Goal: Task Accomplishment & Management: Use online tool/utility

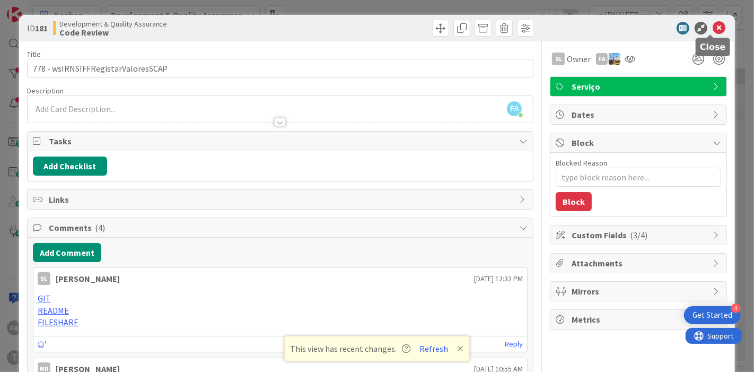
click at [713, 30] on icon at bounding box center [719, 28] width 13 height 13
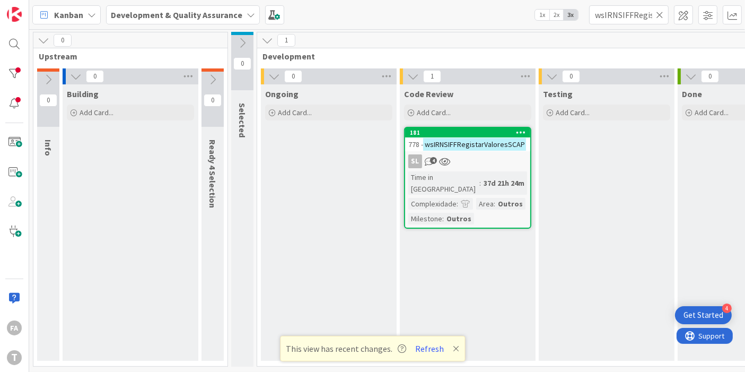
click at [478, 157] on div "SL 4" at bounding box center [467, 161] width 125 height 14
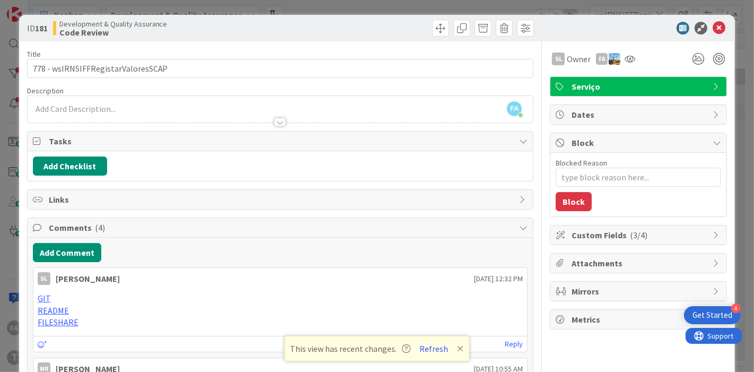
click at [650, 234] on span "Custom Fields ( 3/4 )" at bounding box center [640, 235] width 136 height 13
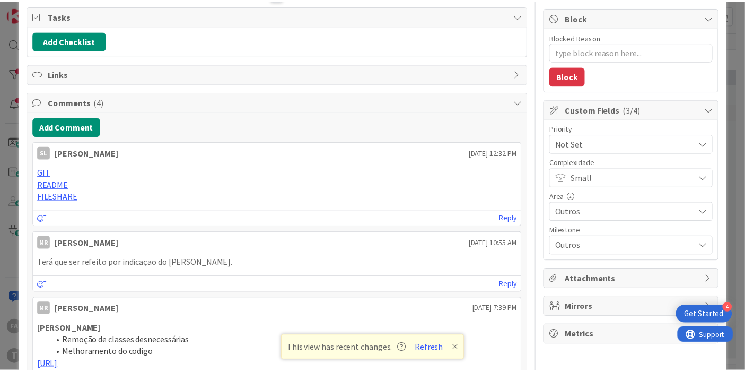
scroll to position [177, 0]
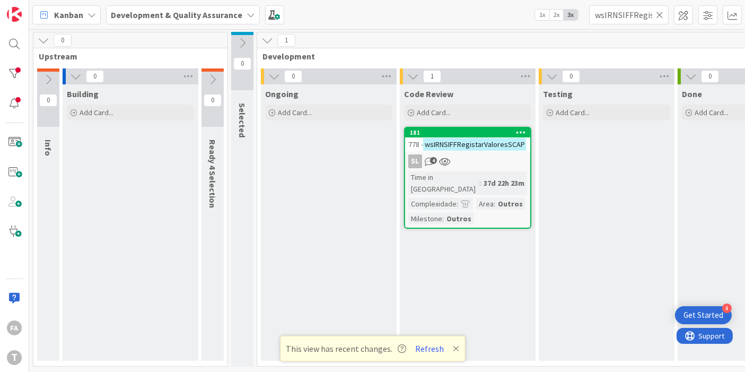
click at [510, 142] on mark "wsIRNSIFFRegistarValoresSCAP" at bounding box center [474, 144] width 103 height 12
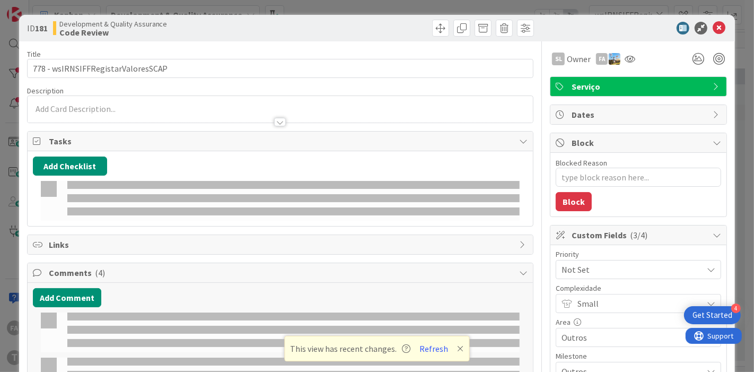
type textarea "x"
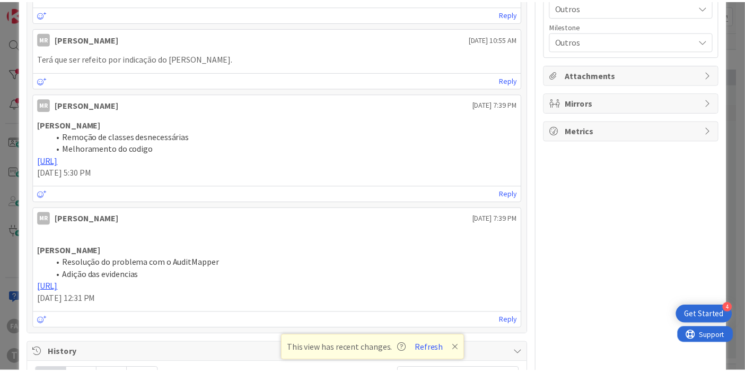
scroll to position [471, 0]
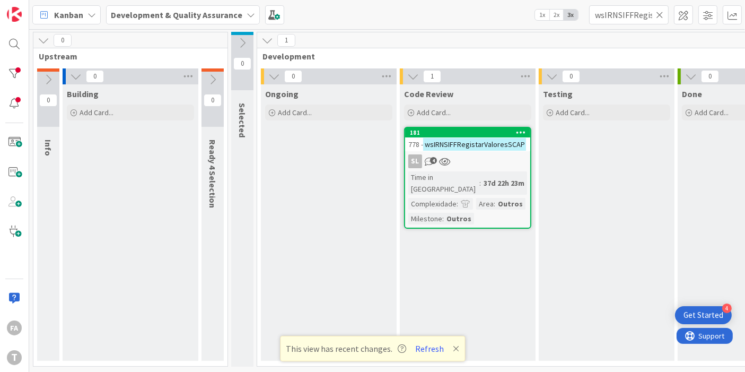
click at [658, 12] on icon at bounding box center [659, 15] width 7 height 10
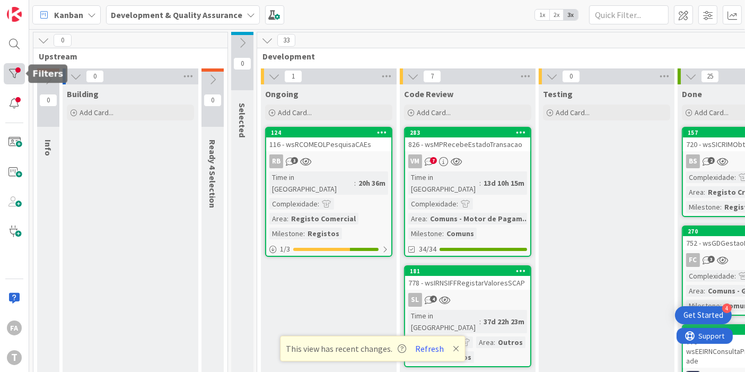
click at [16, 79] on div at bounding box center [14, 73] width 21 height 21
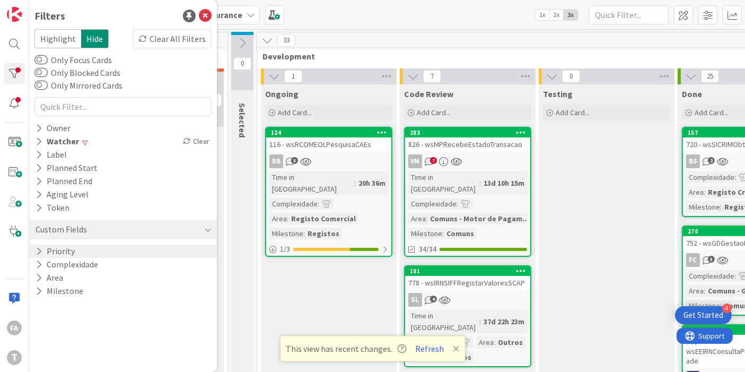
click at [93, 250] on div "Priority" at bounding box center [123, 251] width 188 height 13
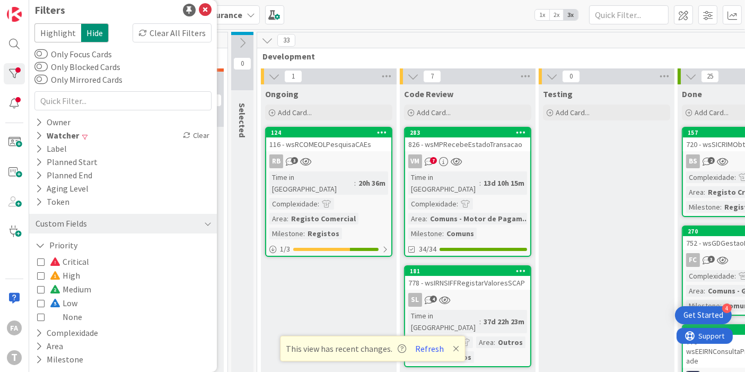
scroll to position [7, 0]
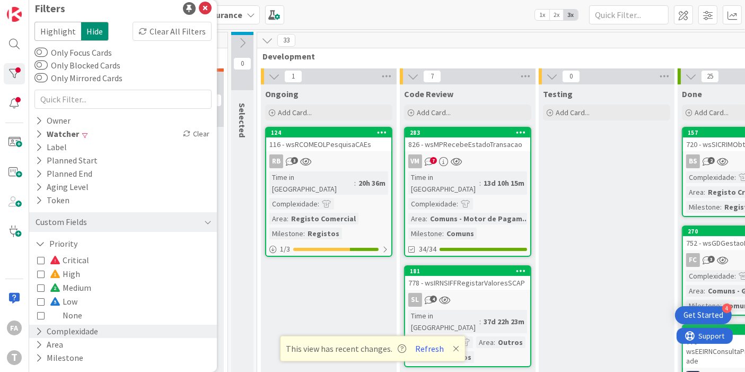
click at [86, 326] on button "Complexidade" at bounding box center [66, 331] width 65 height 13
click at [84, 343] on div "Small Medium Large Extra Large None" at bounding box center [123, 375] width 172 height 69
click at [43, 346] on icon at bounding box center [40, 347] width 7 height 7
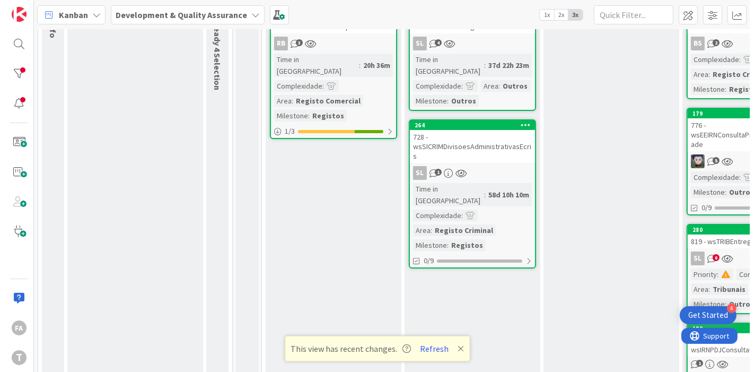
scroll to position [0, 0]
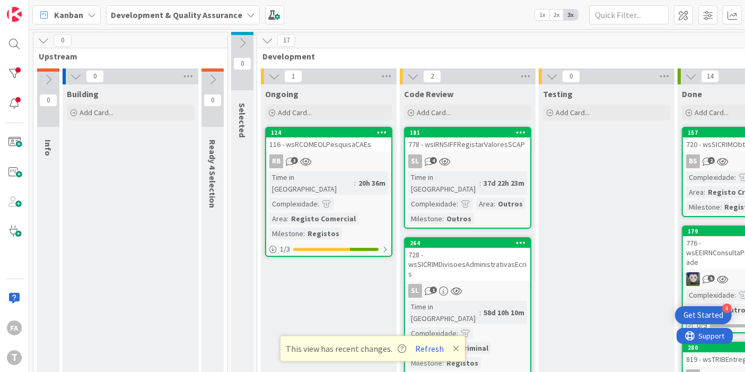
click at [486, 250] on div "728 - wsSICRIMDivisoesAdministrativasEcris" at bounding box center [467, 264] width 125 height 33
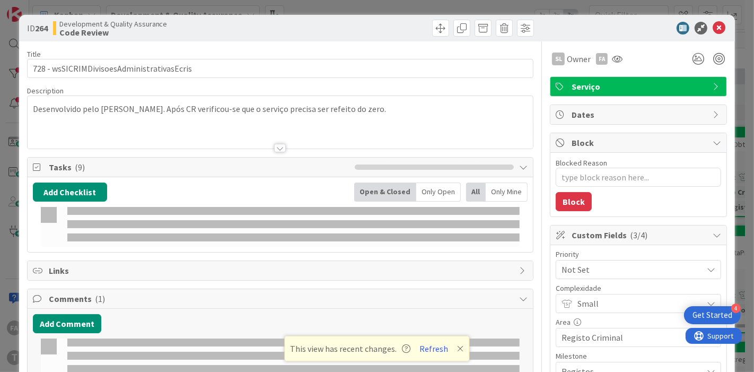
type textarea "x"
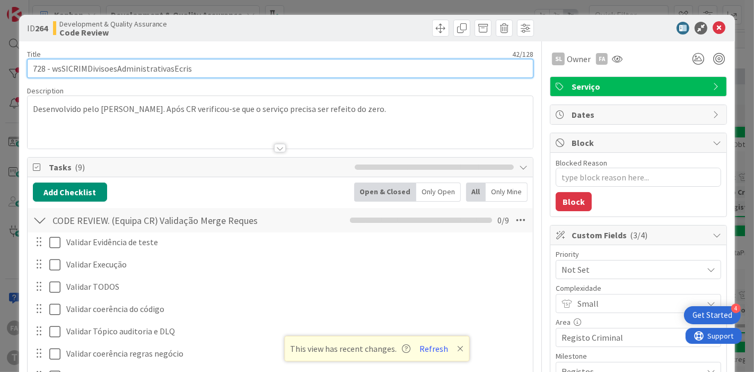
click at [136, 64] on input "728 - wsSICRIMDivisoesAdministrativasEcris" at bounding box center [280, 68] width 507 height 19
type input "728 - \"
type textarea "x"
type input "728 - \"
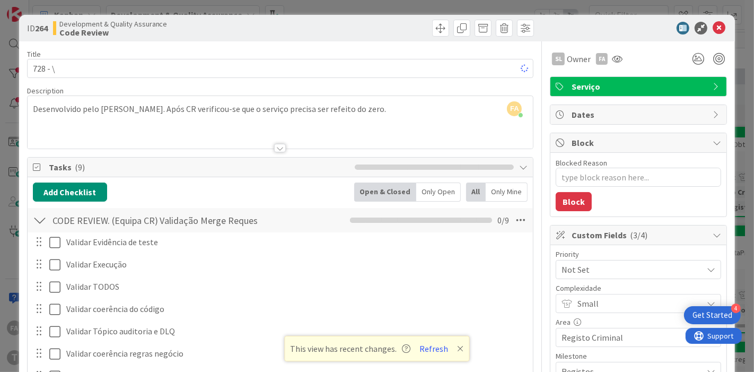
type textarea "x"
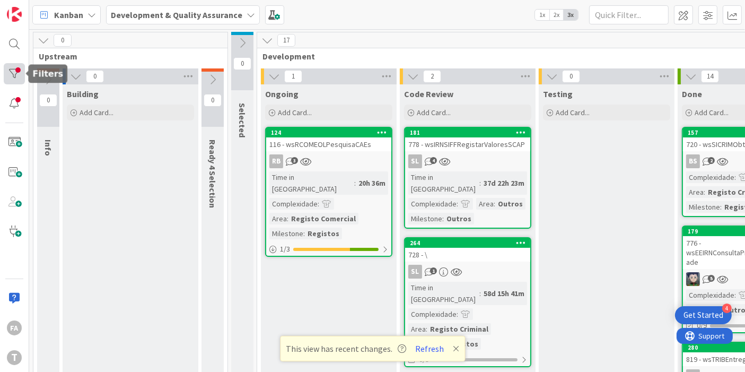
click at [18, 75] on div at bounding box center [14, 73] width 21 height 21
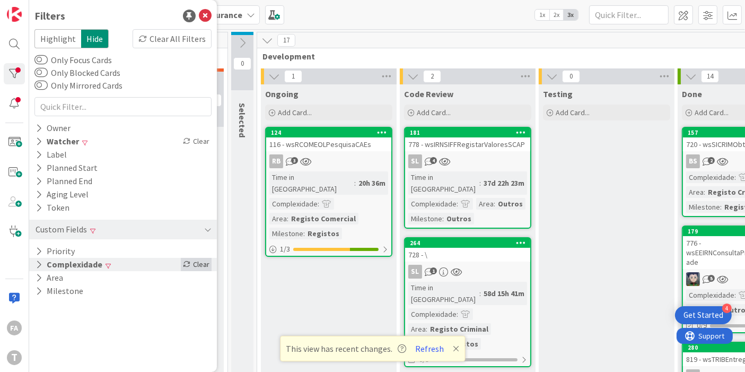
click at [200, 263] on div "Clear" at bounding box center [196, 264] width 31 height 13
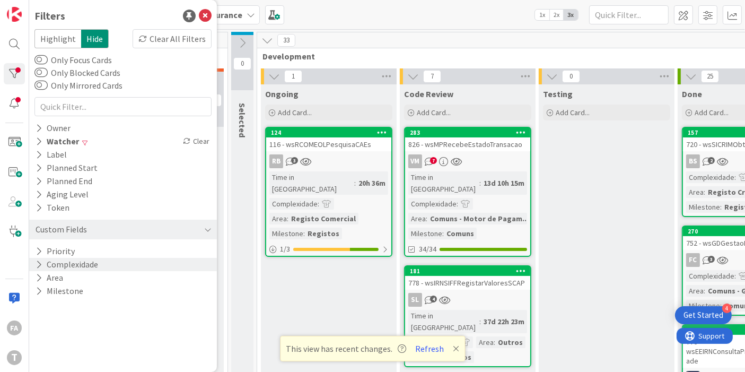
click at [604, 24] on div "Kanban Development & Quality Assurance 1x 2x 3x" at bounding box center [387, 14] width 716 height 29
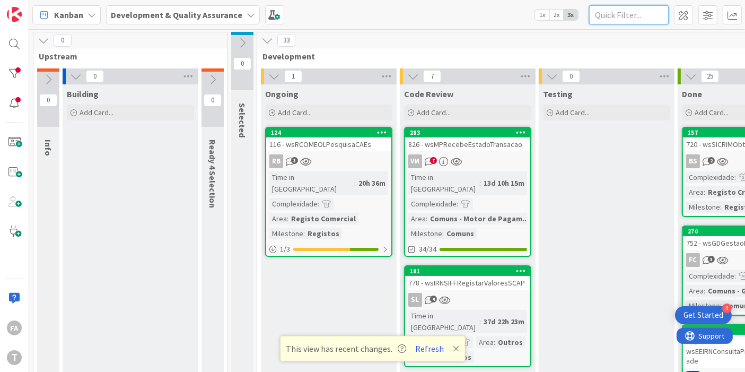
click at [609, 16] on input "text" at bounding box center [629, 14] width 80 height 19
paste input "wsICObterNomeDnNatMorValSexNac"
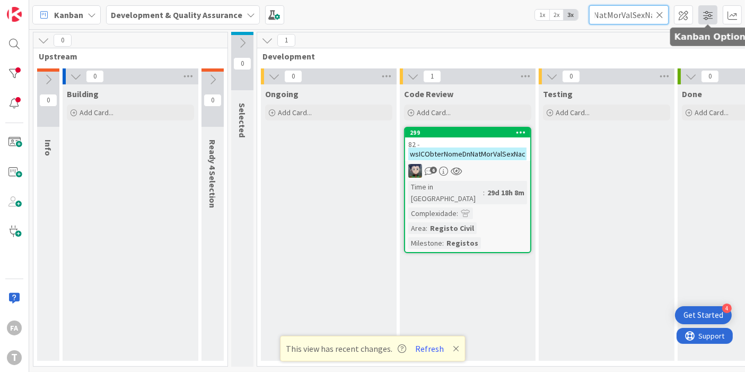
type input "wsICObterNomeDnNatMorValSexNac"
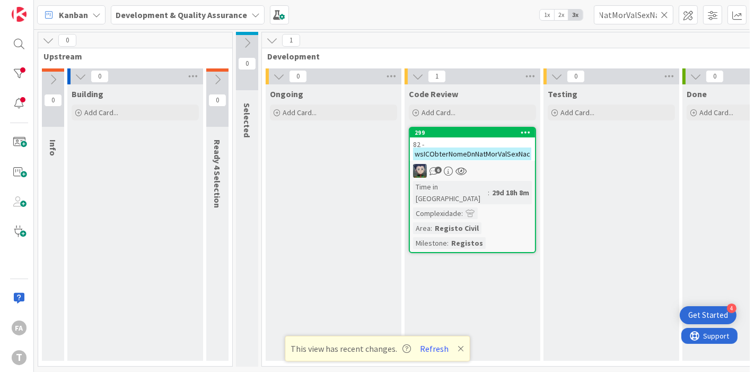
scroll to position [0, 0]
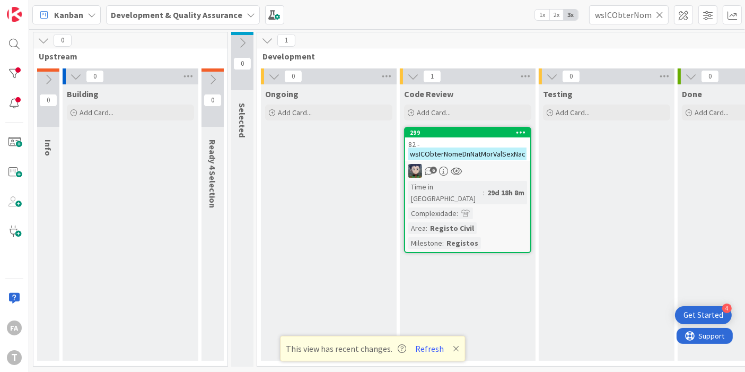
click at [442, 152] on mark "wsICObterNomeDnNatMorValSexNac" at bounding box center [467, 153] width 118 height 12
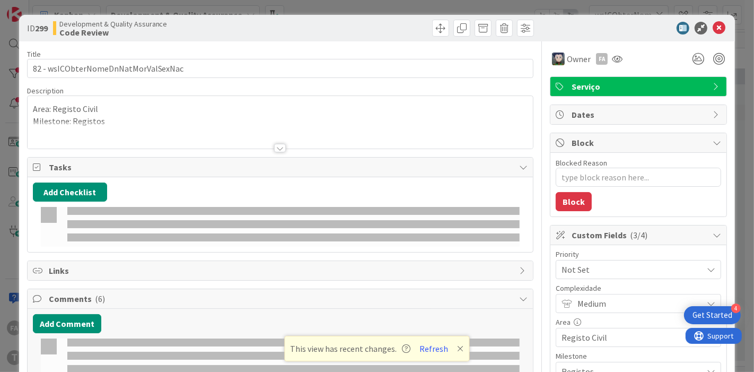
type textarea "x"
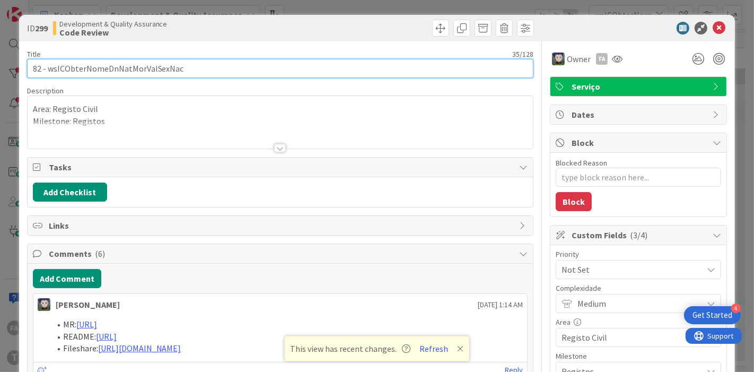
click at [134, 69] on input "82 - wsICObterNomeDnNatMorValSexNac" at bounding box center [280, 68] width 507 height 19
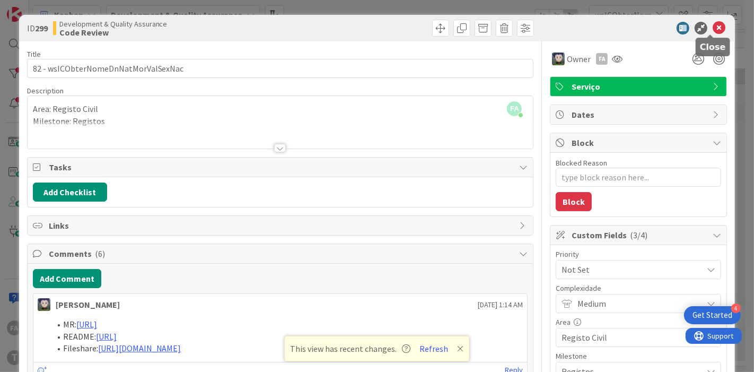
click at [713, 25] on icon at bounding box center [719, 28] width 13 height 13
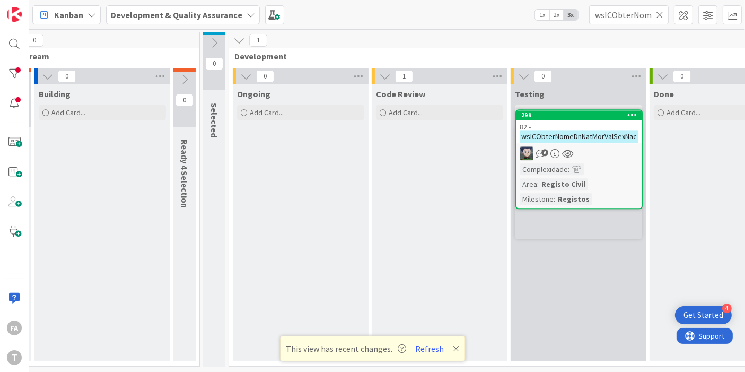
scroll to position [0, 31]
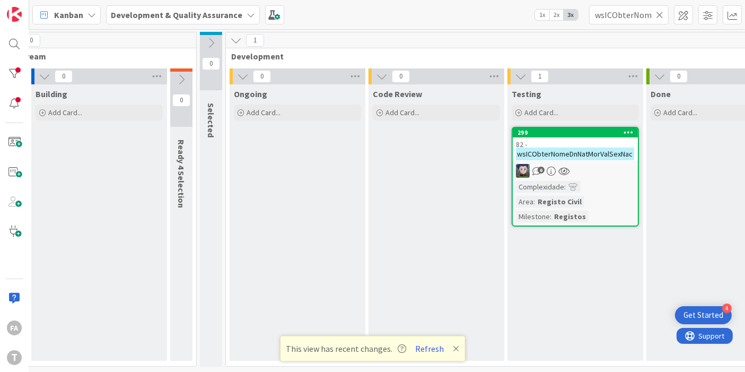
click at [660, 15] on icon at bounding box center [659, 15] width 7 height 10
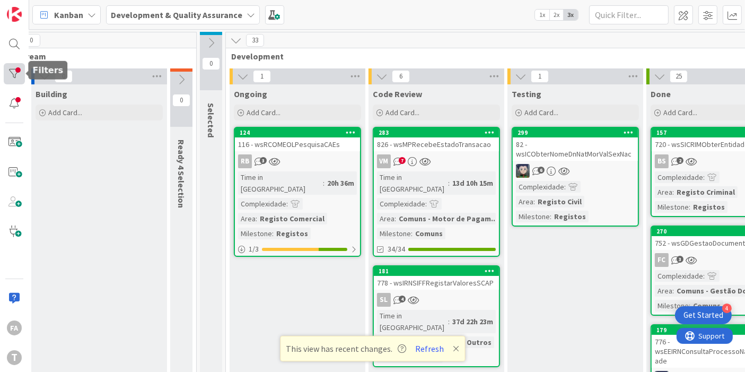
click at [18, 70] on div at bounding box center [14, 73] width 21 height 21
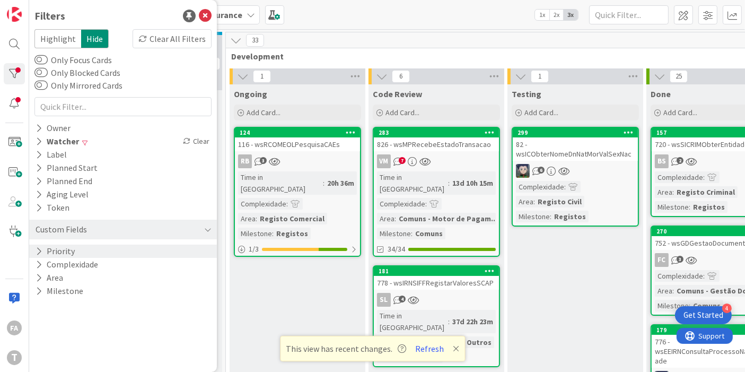
click at [151, 257] on div "Priority" at bounding box center [123, 251] width 188 height 13
click at [147, 250] on div "Priority" at bounding box center [123, 251] width 188 height 13
click at [142, 262] on div "Complexidade" at bounding box center [123, 264] width 188 height 13
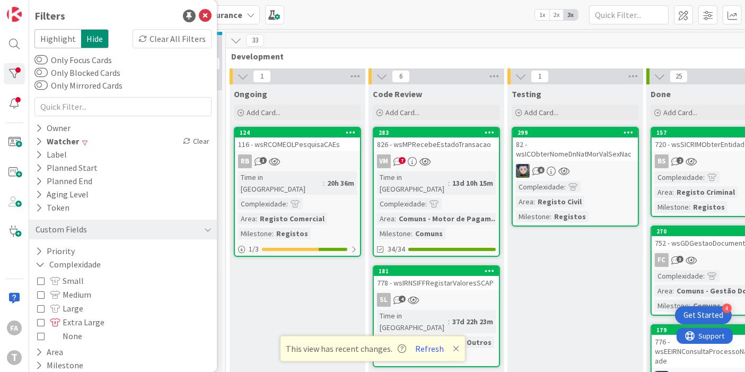
click at [78, 281] on span "Small" at bounding box center [67, 281] width 34 height 14
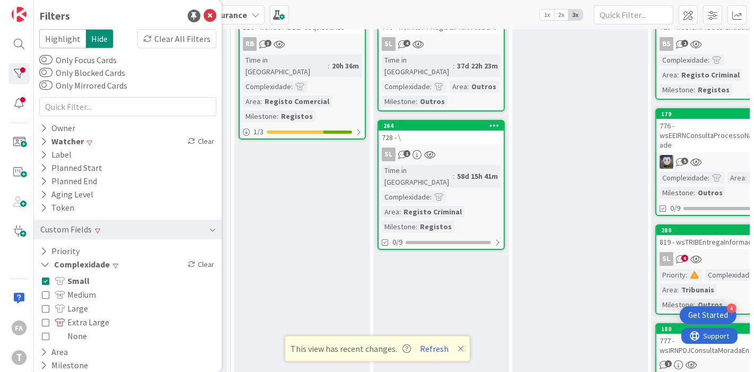
scroll to position [118, 31]
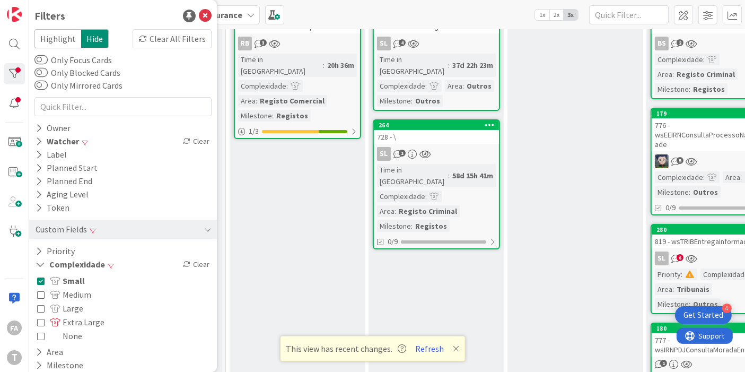
click at [423, 130] on div "728 - \" at bounding box center [436, 137] width 125 height 14
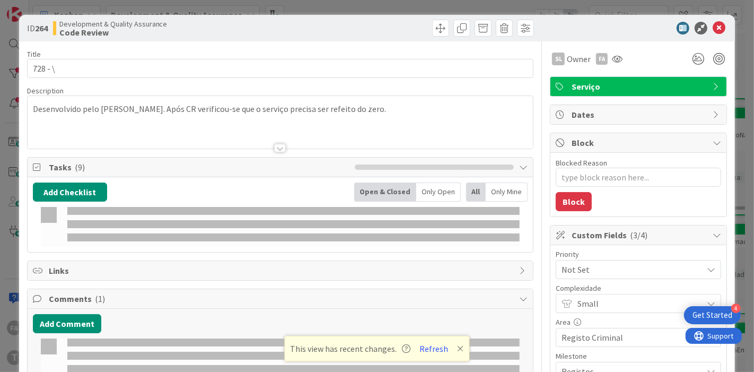
type textarea "x"
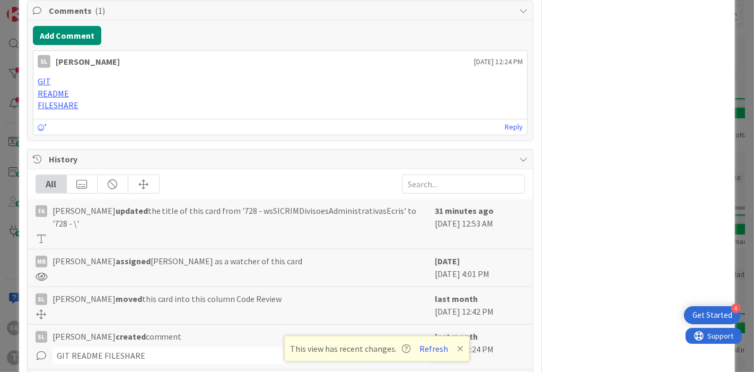
scroll to position [563, 0]
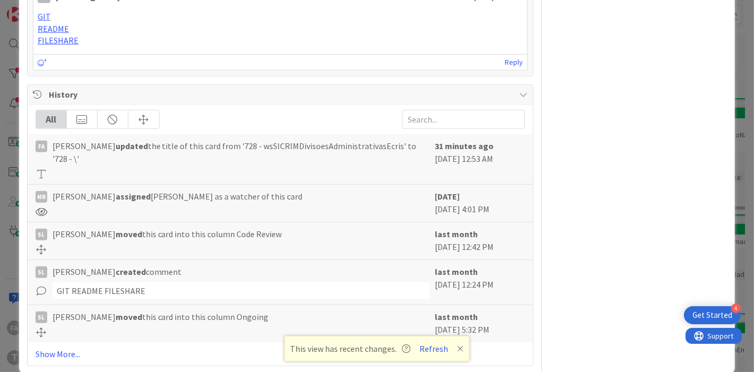
click at [292, 143] on span "[PERSON_NAME] updated the title of this card from '728 - wsSICRIMDivisoesAdmini…" at bounding box center [242, 151] width 378 height 25
copy span "wsSICRIMDivisoesAdministrativasEcris"
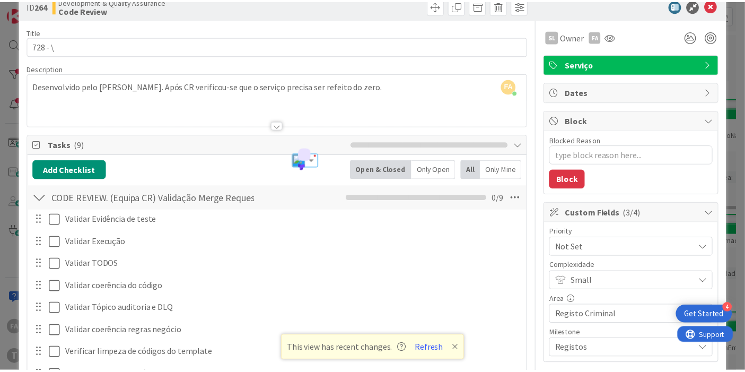
scroll to position [0, 0]
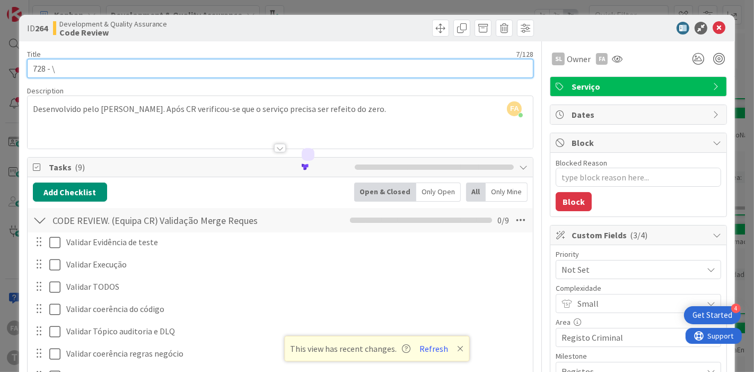
click at [126, 66] on input "728 - \" at bounding box center [280, 68] width 507 height 19
paste input "wsSICRIMDivisoesAdministrativasEcris"
type input "728 - wsSICRIMDivisoesAdministrativasEcris"
type textarea "x"
type input "728 - wsSICRIMDivisoesAdministrativasEcris"
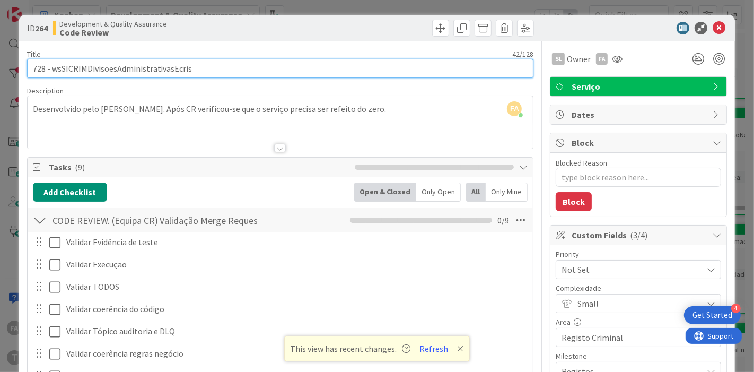
click at [150, 72] on input "728 - wsSICRIMDivisoesAdministrativasEcris" at bounding box center [280, 68] width 507 height 19
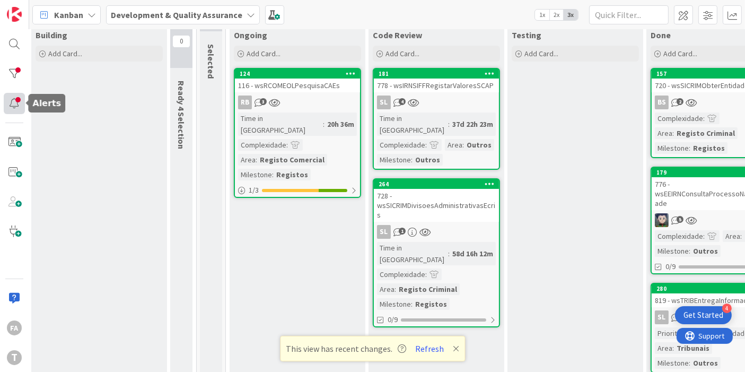
click at [6, 97] on div at bounding box center [14, 103] width 21 height 21
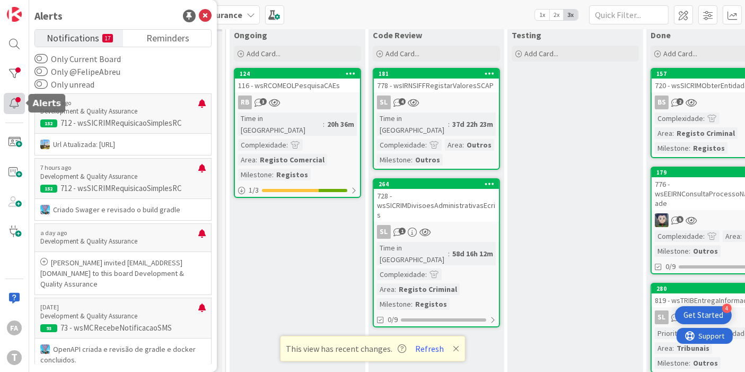
click at [15, 96] on div at bounding box center [14, 103] width 21 height 21
click at [20, 68] on div at bounding box center [14, 73] width 21 height 21
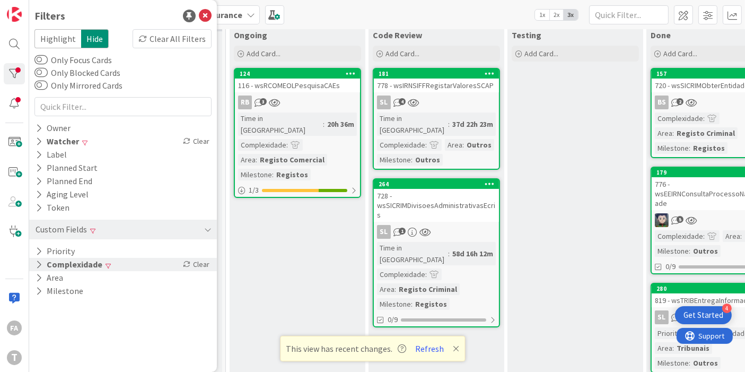
click at [106, 265] on span at bounding box center [108, 266] width 5 height 6
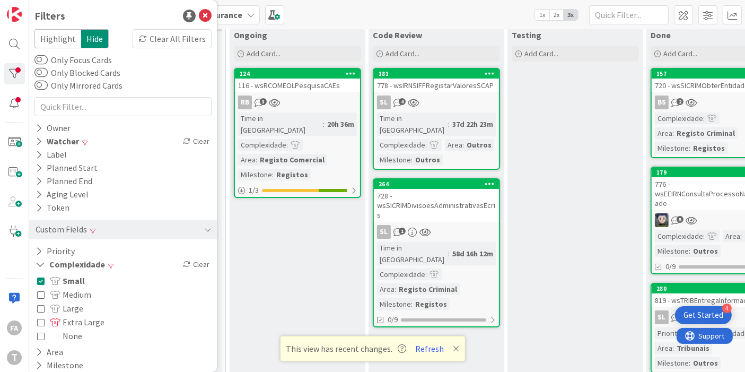
click at [74, 281] on span "Small" at bounding box center [67, 281] width 35 height 14
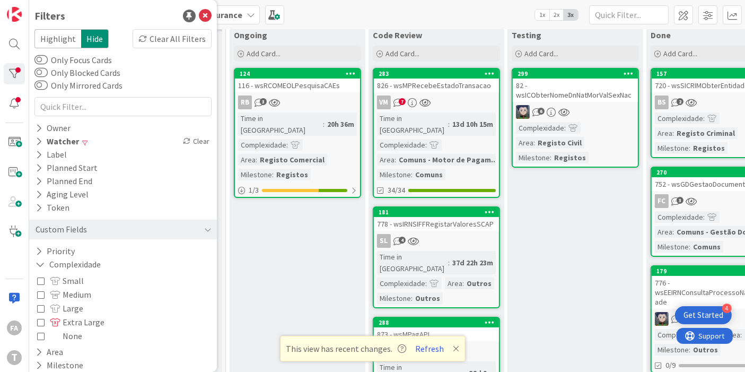
click at [74, 293] on span "Medium" at bounding box center [70, 294] width 41 height 14
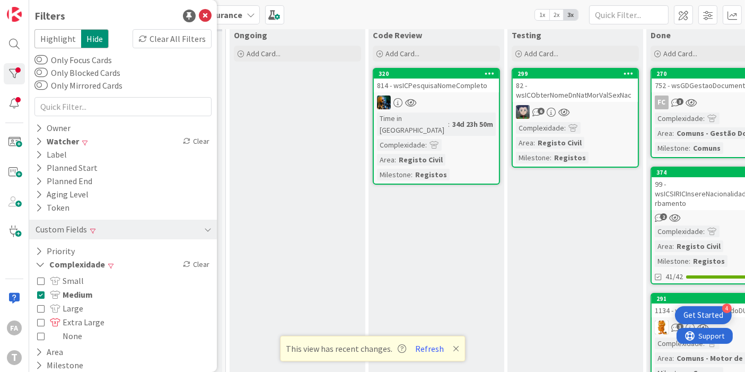
click at [468, 85] on div "814 - wsICPesquisaNomeCompleto" at bounding box center [436, 86] width 125 height 14
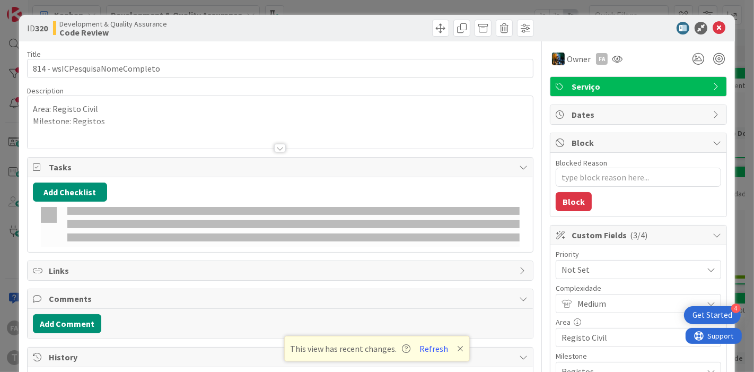
type textarea "x"
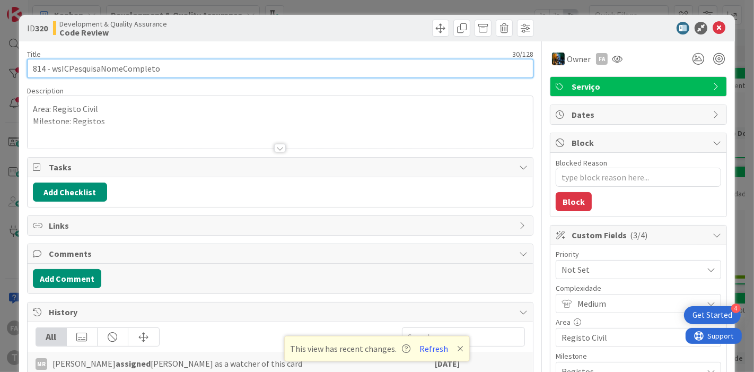
click at [129, 71] on input "814 - wsICPesquisaNomeCompleto" at bounding box center [280, 68] width 507 height 19
